Goal: Task Accomplishment & Management: Manage account settings

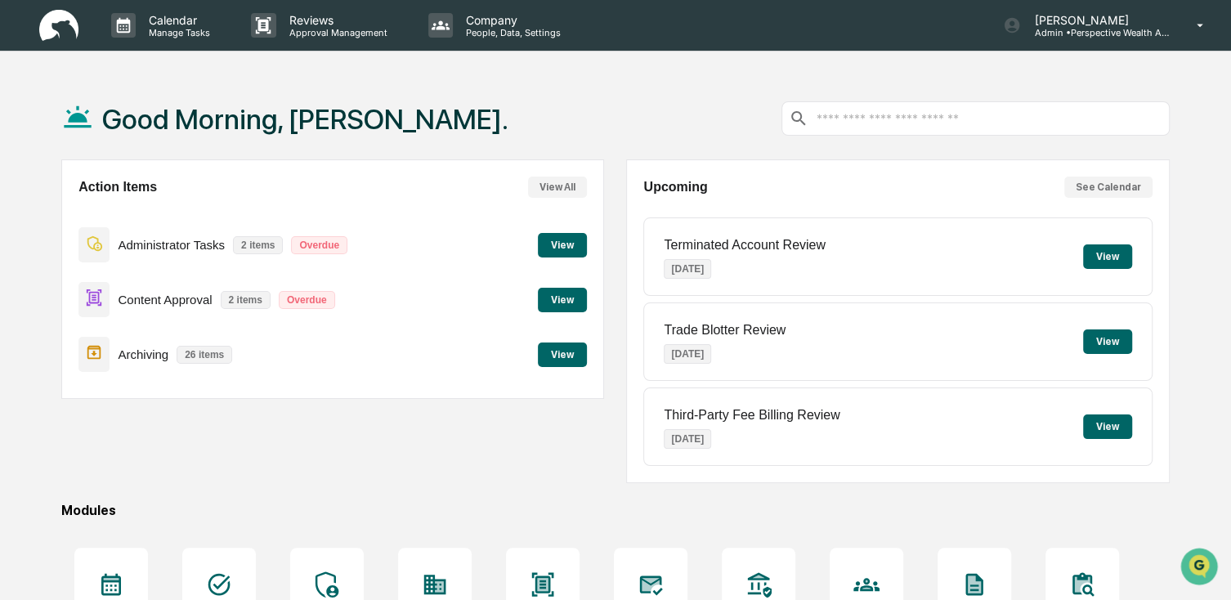
click at [559, 252] on button "View" at bounding box center [562, 245] width 49 height 25
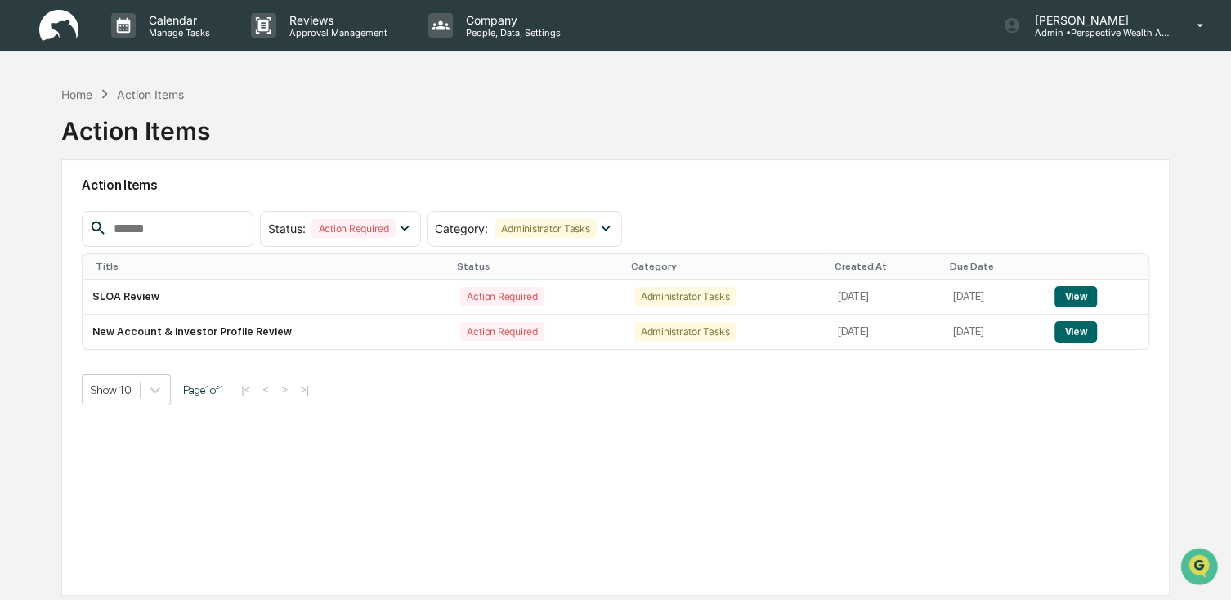
click at [82, 32] on link at bounding box center [68, 25] width 59 height 51
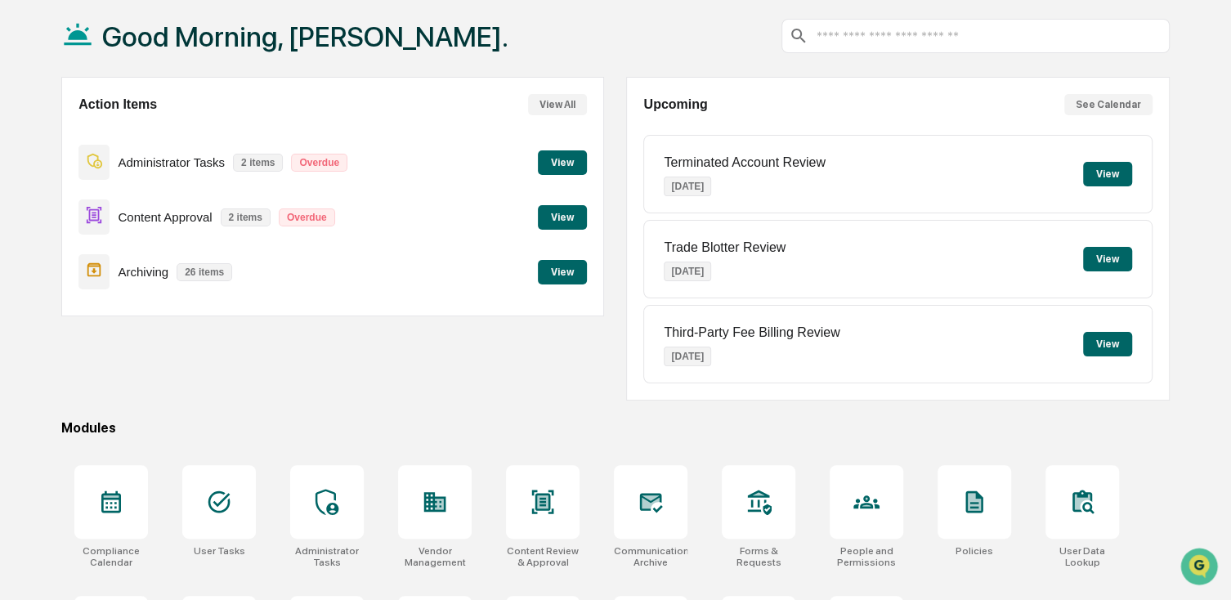
scroll to position [192, 0]
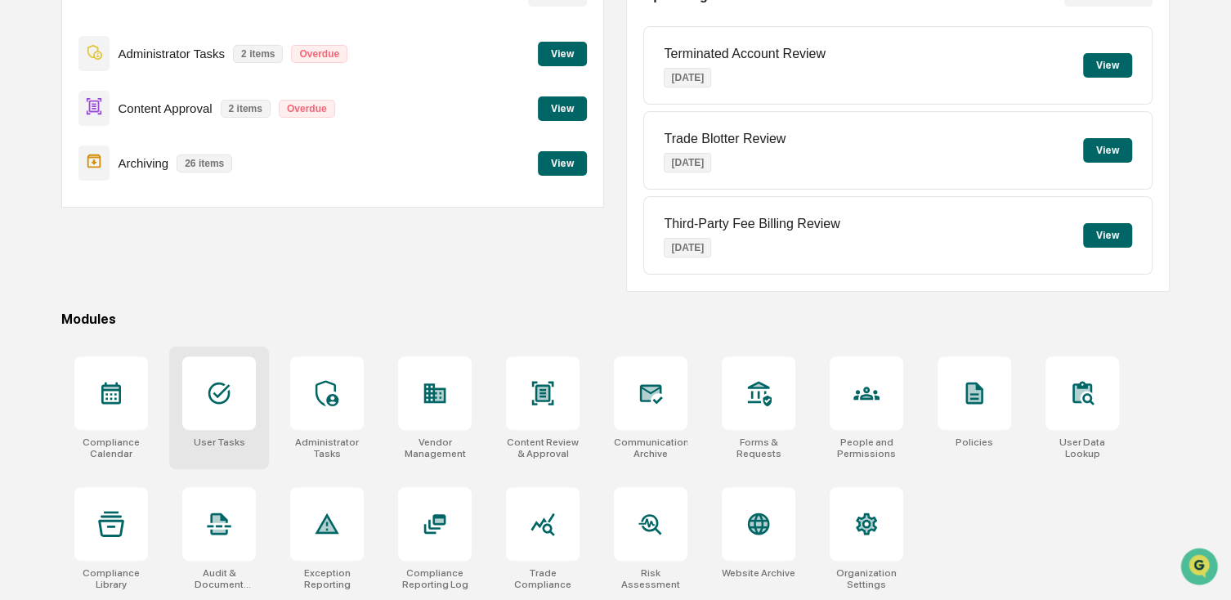
click at [224, 434] on div "User Tasks" at bounding box center [219, 408] width 100 height 123
